Goal: Complete application form: Complete application form

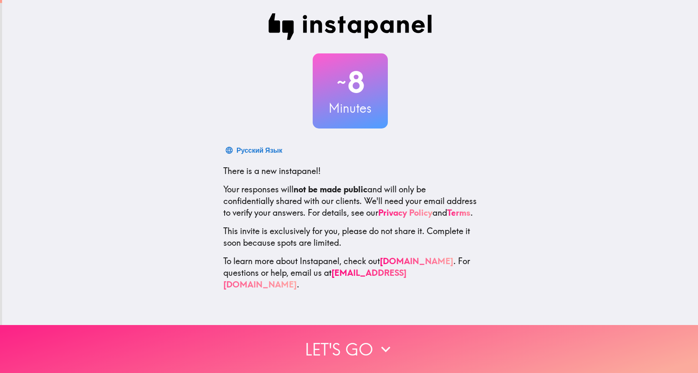
click at [403, 342] on button "Let's go" at bounding box center [349, 349] width 698 height 48
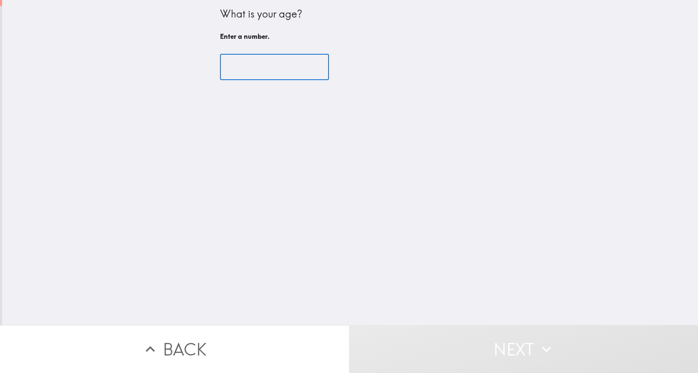
click at [270, 64] on input "number" at bounding box center [274, 67] width 109 height 26
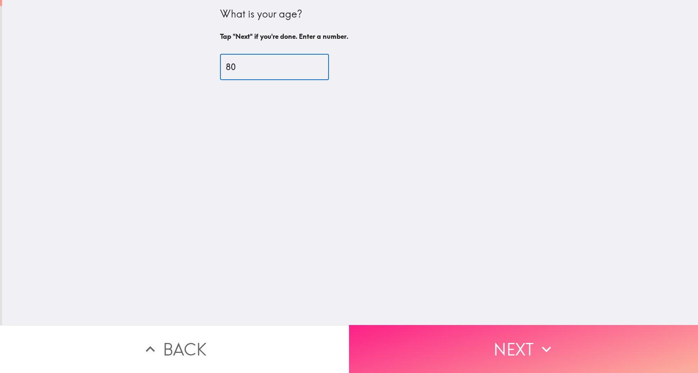
type input "80"
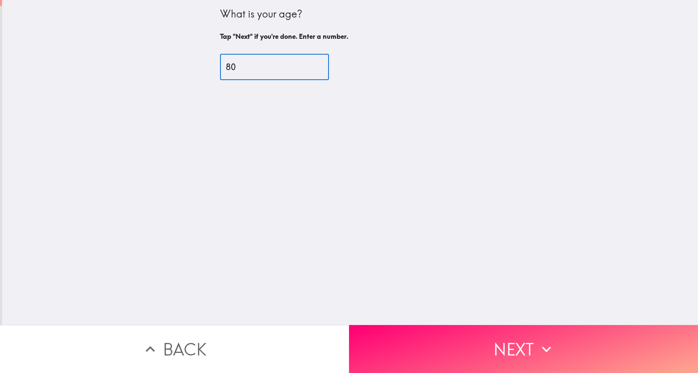
drag, startPoint x: 510, startPoint y: 339, endPoint x: 508, endPoint y: 335, distance: 4.4
click at [509, 337] on button "Next" at bounding box center [523, 349] width 349 height 48
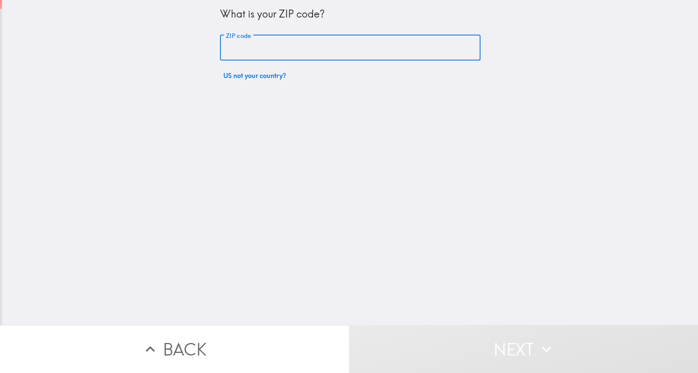
click at [332, 48] on input "ZIP code" at bounding box center [350, 48] width 261 height 26
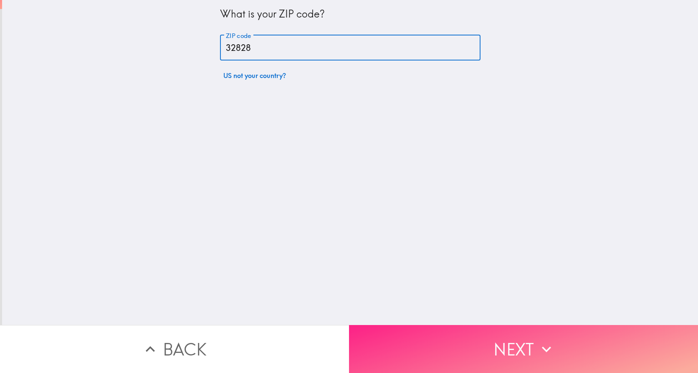
type input "32828"
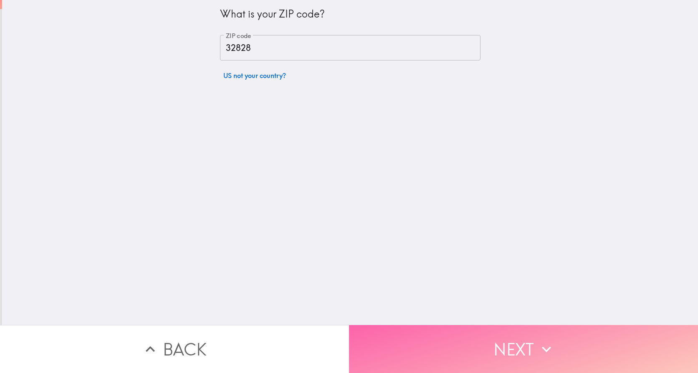
click at [505, 344] on button "Next" at bounding box center [523, 349] width 349 height 48
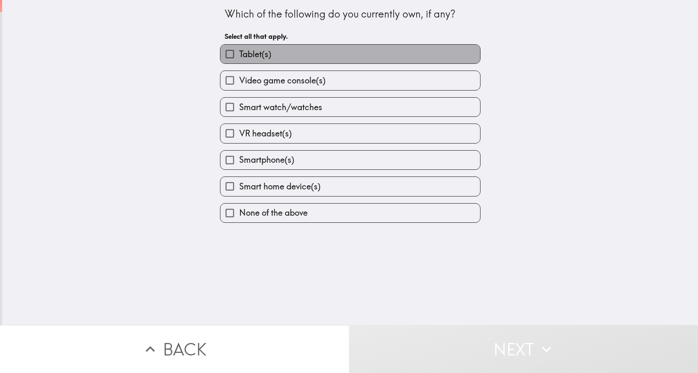
click at [304, 53] on label "Tablet(s)" at bounding box center [351, 54] width 260 height 19
click at [239, 53] on input "Tablet(s)" at bounding box center [230, 54] width 19 height 19
checkbox input "true"
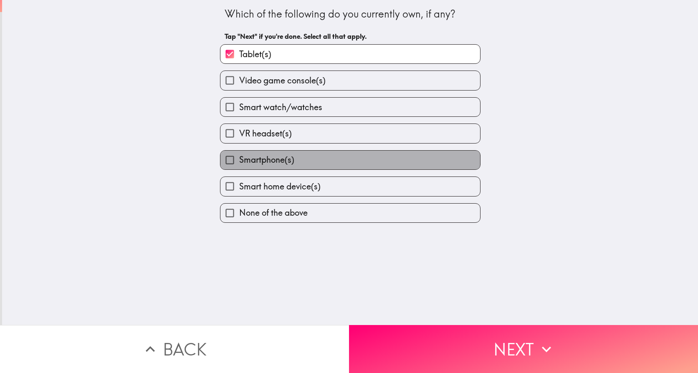
click at [257, 160] on span "Smartphone(s)" at bounding box center [266, 160] width 55 height 12
click at [239, 160] on input "Smartphone(s)" at bounding box center [230, 160] width 19 height 19
checkbox input "true"
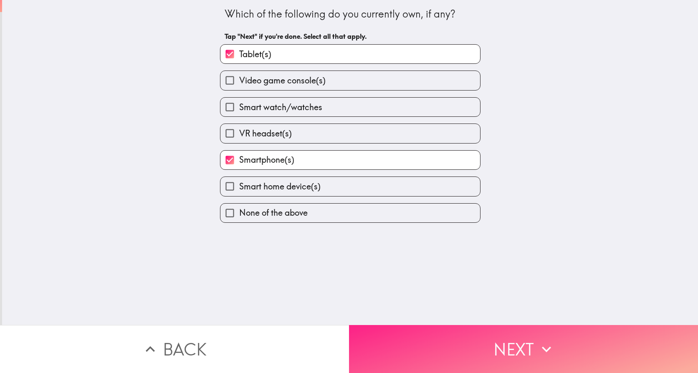
click at [449, 332] on button "Next" at bounding box center [523, 349] width 349 height 48
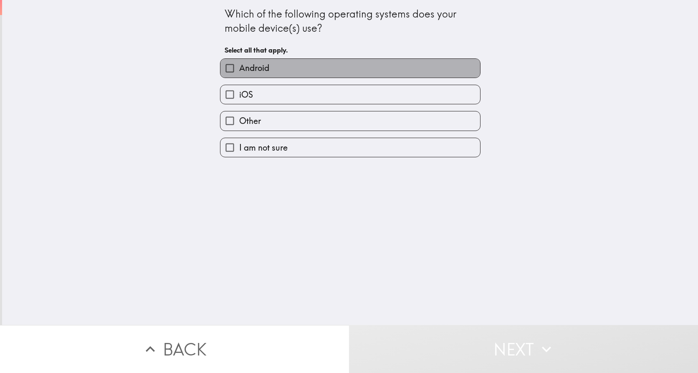
click at [294, 70] on label "Android" at bounding box center [351, 68] width 260 height 19
click at [239, 70] on input "Android" at bounding box center [230, 68] width 19 height 19
checkbox input "true"
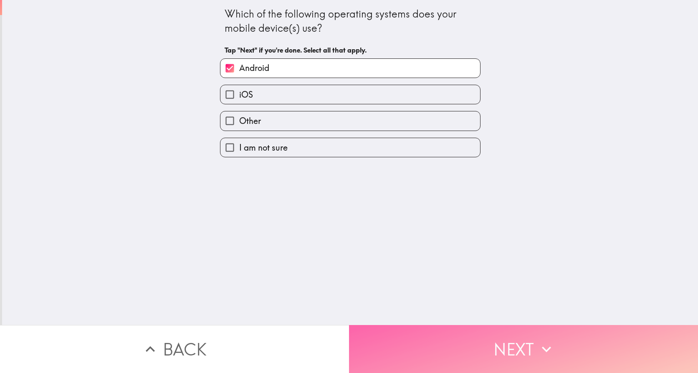
click at [469, 355] on button "Next" at bounding box center [523, 349] width 349 height 48
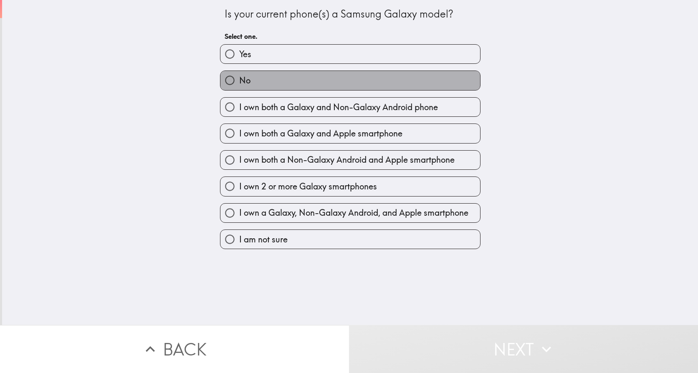
click at [359, 81] on label "No" at bounding box center [351, 80] width 260 height 19
click at [239, 81] on input "No" at bounding box center [230, 80] width 19 height 19
radio input "true"
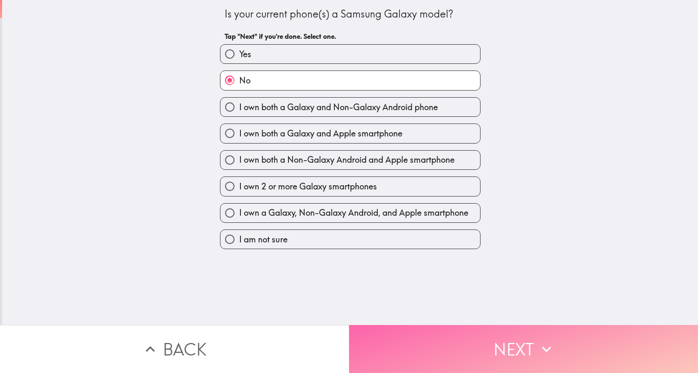
click at [534, 350] on button "Next" at bounding box center [523, 349] width 349 height 48
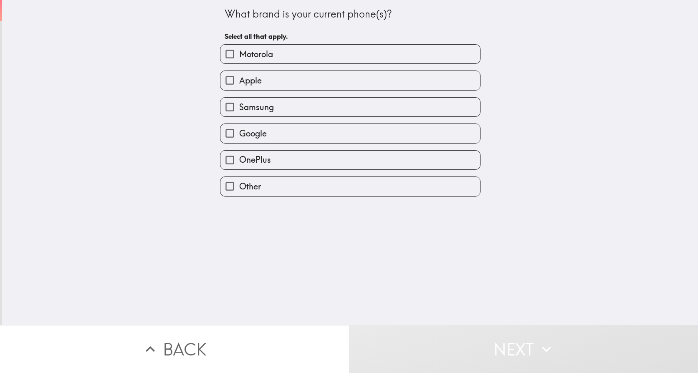
click at [390, 51] on label "Motorola" at bounding box center [351, 54] width 260 height 19
click at [239, 51] on input "Motorola" at bounding box center [230, 54] width 19 height 19
checkbox input "true"
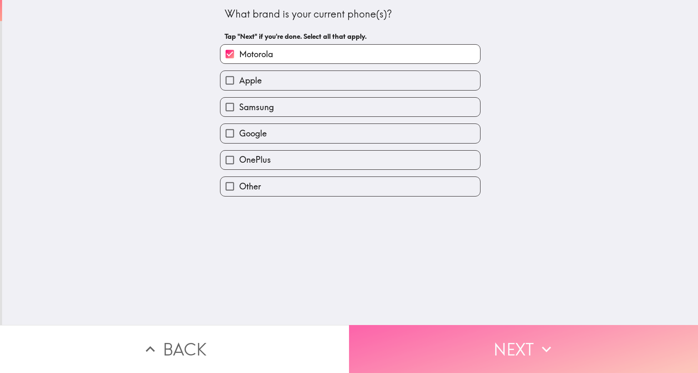
click at [513, 341] on button "Next" at bounding box center [523, 349] width 349 height 48
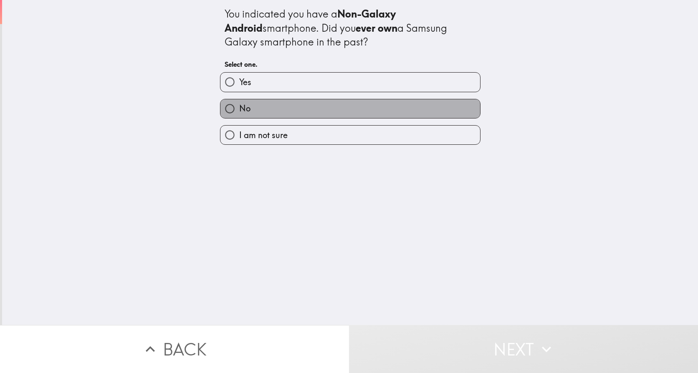
click at [321, 112] on label "No" at bounding box center [351, 108] width 260 height 19
click at [239, 112] on input "No" at bounding box center [230, 108] width 19 height 19
radio input "true"
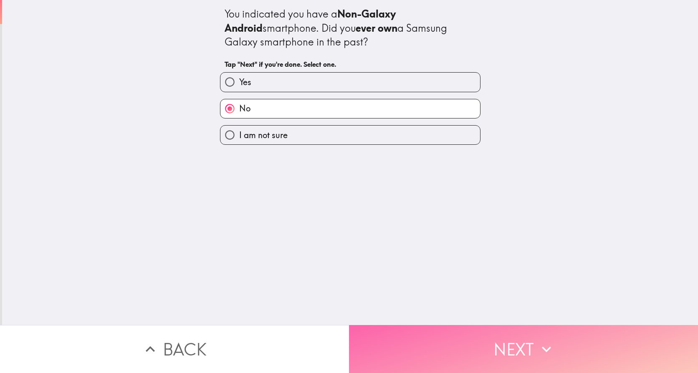
drag, startPoint x: 482, startPoint y: 325, endPoint x: 480, endPoint y: 330, distance: 4.9
click at [480, 330] on button "Next" at bounding box center [523, 349] width 349 height 48
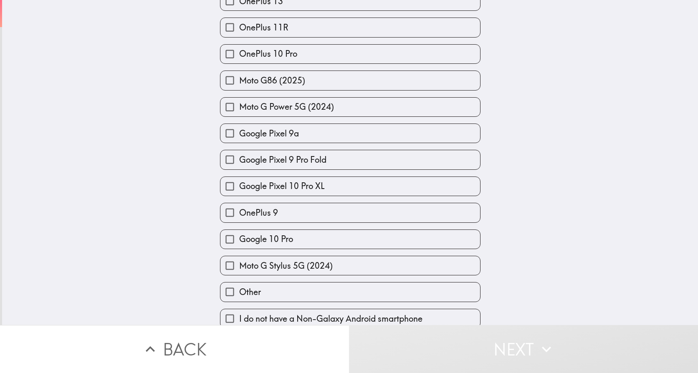
scroll to position [845, 0]
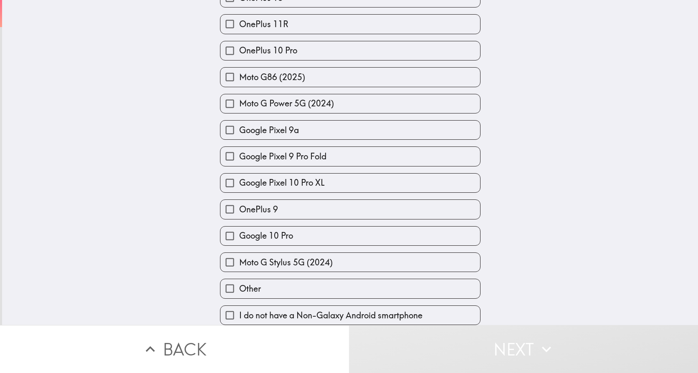
click at [435, 313] on label "I do not have a Non-Galaxy Android smartphone" at bounding box center [351, 315] width 260 height 19
click at [239, 313] on input "I do not have a Non-Galaxy Android smartphone" at bounding box center [230, 315] width 19 height 19
checkbox input "true"
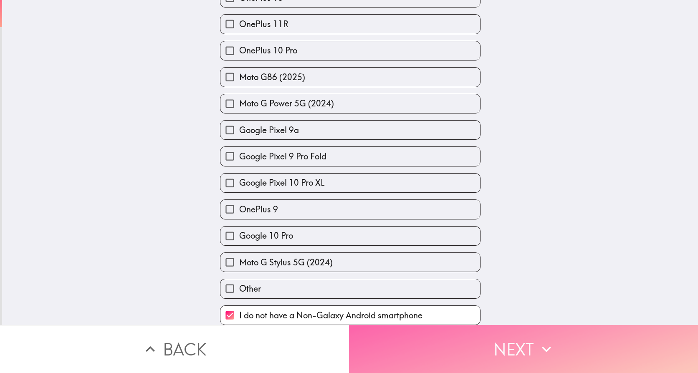
click at [496, 349] on button "Next" at bounding box center [523, 349] width 349 height 48
